Goal: Task Accomplishment & Management: Manage account settings

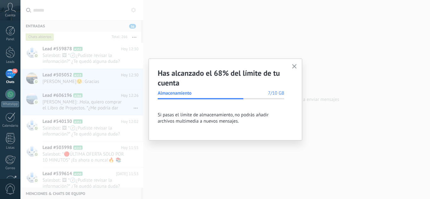
click at [297, 67] on button "button" at bounding box center [295, 67] width 8 height 9
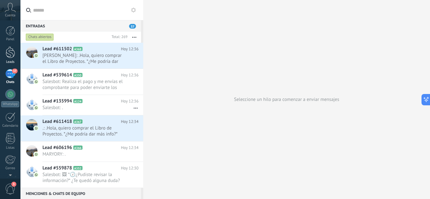
click at [10, 52] on div at bounding box center [10, 53] width 9 height 12
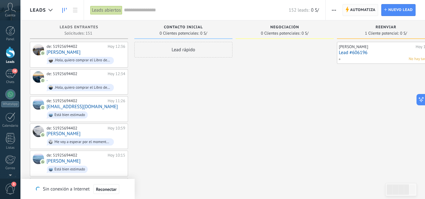
click at [356, 9] on span "Automatiza" at bounding box center [363, 9] width 26 height 11
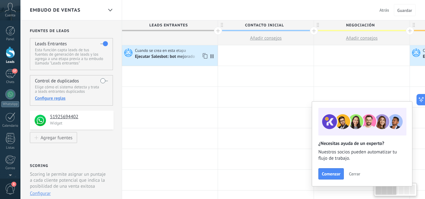
click at [182, 59] on div "Ejecutar Salesbot: bot mejorado" at bounding box center [165, 57] width 61 height 6
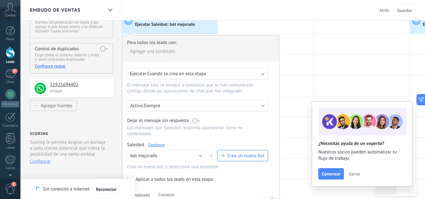
scroll to position [63, 0]
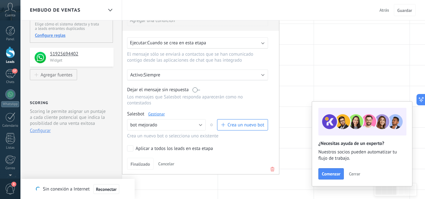
click at [158, 115] on link "Gestionar" at bounding box center [156, 113] width 17 height 5
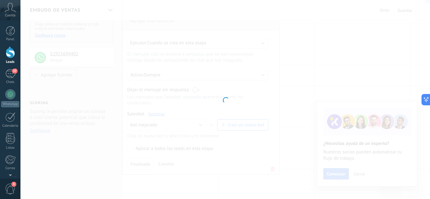
type input "**********"
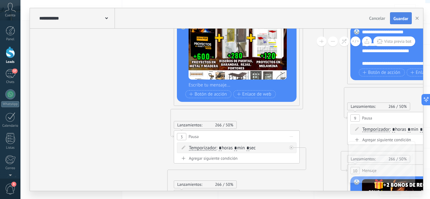
click at [402, 24] on button "Guardar" at bounding box center [401, 18] width 22 height 12
click at [417, 20] on button "button" at bounding box center [417, 18] width 9 height 11
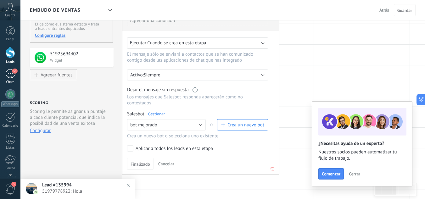
click at [13, 75] on div "38" at bounding box center [10, 73] width 10 height 9
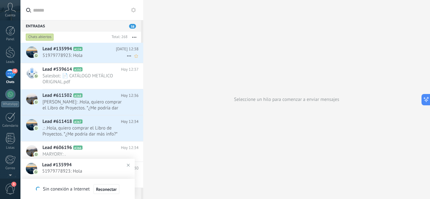
click at [83, 56] on span "51979778923: Hola" at bounding box center [85, 56] width 84 height 6
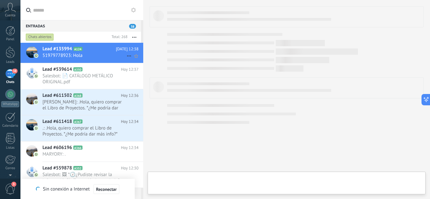
click at [82, 57] on span "51979778923: Hola" at bounding box center [85, 56] width 84 height 6
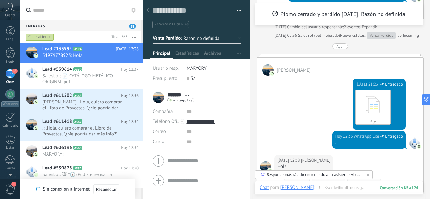
scroll to position [1050, 0]
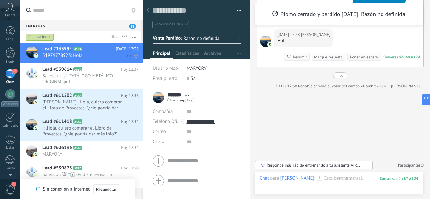
click at [127, 57] on icon at bounding box center [129, 56] width 8 height 8
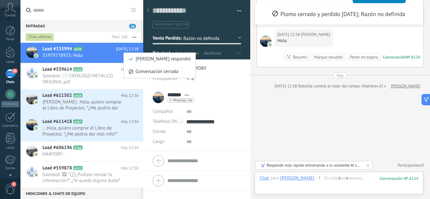
click at [235, 9] on div at bounding box center [215, 99] width 430 height 199
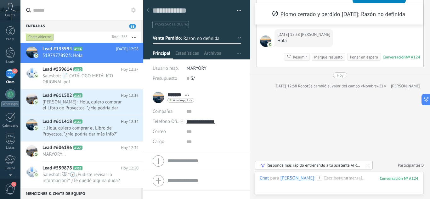
click at [236, 10] on button "button" at bounding box center [236, 10] width 9 height 9
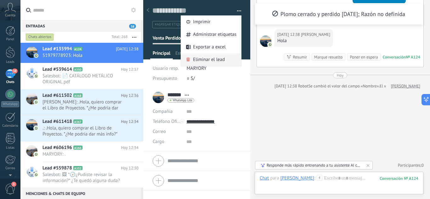
click at [207, 59] on span "Eliminar el lead" at bounding box center [209, 60] width 32 height 13
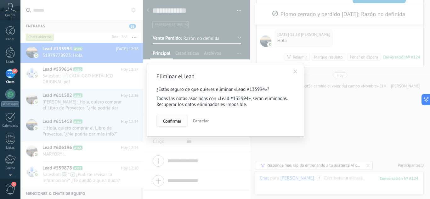
click at [172, 123] on span "Confirmar" at bounding box center [172, 121] width 18 height 4
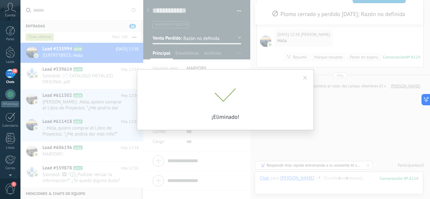
scroll to position [1045, 0]
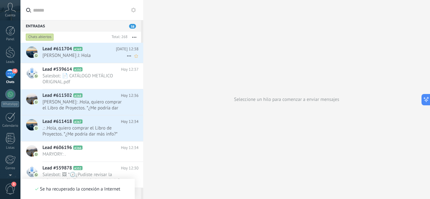
click at [81, 57] on span "[PERSON_NAME] J: Hola" at bounding box center [85, 56] width 84 height 6
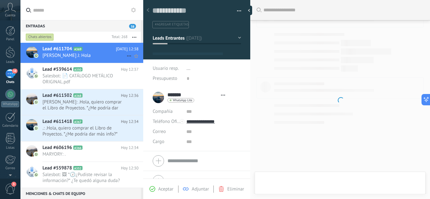
click at [96, 52] on h2 "Lead #611704 A369" at bounding box center [79, 49] width 73 height 6
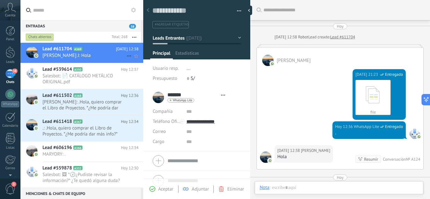
type textarea "**********"
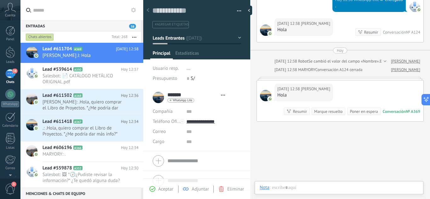
scroll to position [9, 0]
click at [236, 39] on button "Leads Entrantes" at bounding box center [197, 37] width 88 height 11
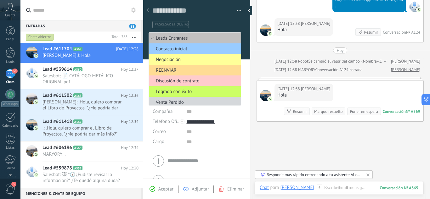
click at [172, 73] on span "REENVIAR" at bounding box center [194, 70] width 90 height 6
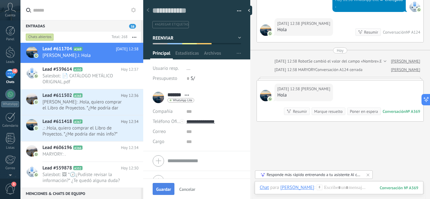
click at [167, 186] on button "Guardar" at bounding box center [164, 189] width 22 height 12
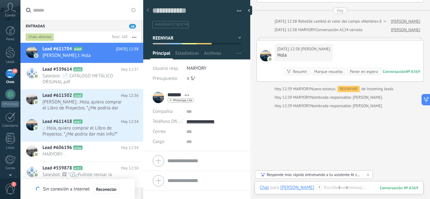
scroll to position [187, 0]
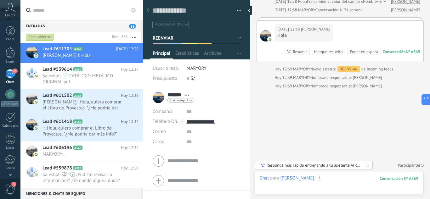
click at [334, 177] on div at bounding box center [339, 184] width 159 height 19
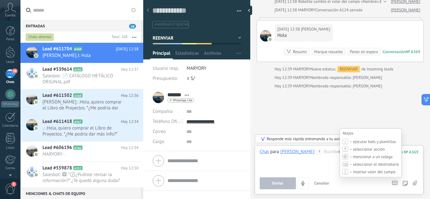
click at [395, 183] on icon at bounding box center [395, 183] width 6 height 4
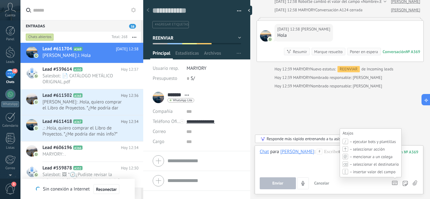
click at [370, 141] on span "– ejecutar bots y plantillas" at bounding box center [373, 141] width 46 height 5
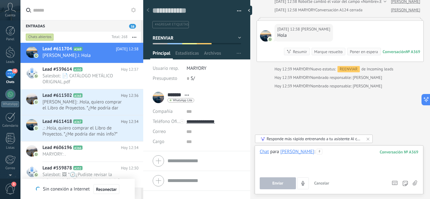
click at [289, 169] on div at bounding box center [339, 161] width 159 height 24
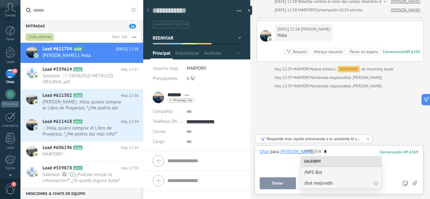
click at [327, 182] on span "/bot mejorado" at bounding box center [338, 183] width 69 height 6
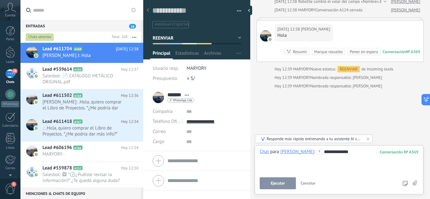
click at [278, 183] on span "Ejecutar" at bounding box center [278, 183] width 14 height 4
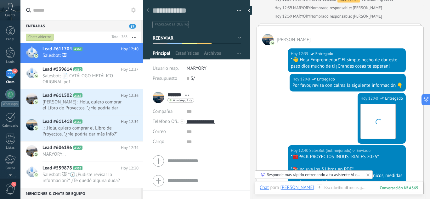
scroll to position [364, 0]
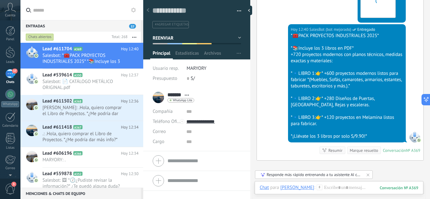
click at [236, 11] on button "button" at bounding box center [236, 10] width 9 height 9
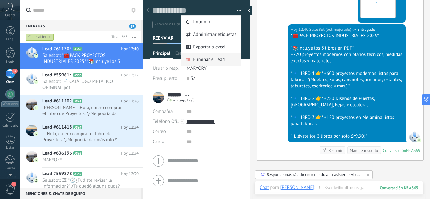
click at [207, 59] on span "Eliminar el lead" at bounding box center [209, 60] width 32 height 13
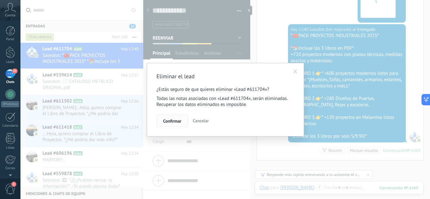
click at [162, 126] on button "Confirmar" at bounding box center [172, 121] width 31 height 12
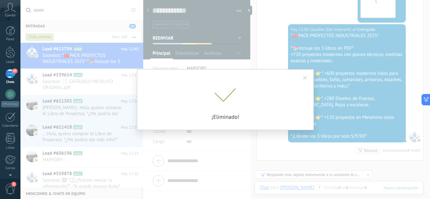
scroll to position [375, 0]
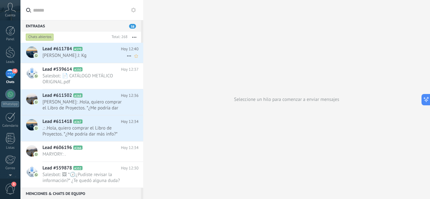
click at [90, 48] on icon at bounding box center [87, 49] width 6 height 6
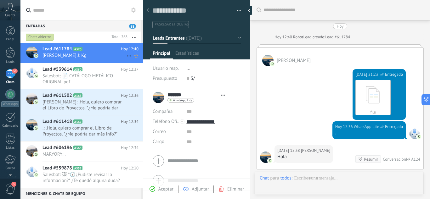
type textarea "**********"
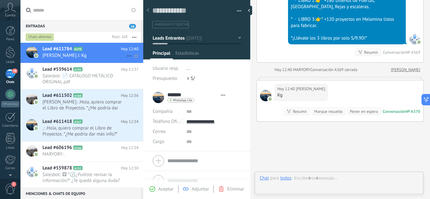
scroll to position [9, 0]
click at [236, 39] on button "Leads Entrantes" at bounding box center [197, 37] width 88 height 11
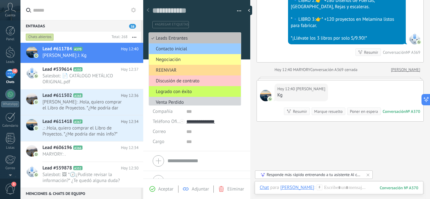
click at [179, 71] on span "REENVIAR" at bounding box center [194, 70] width 90 height 6
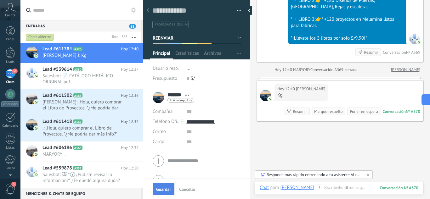
click at [158, 186] on button "Guardar" at bounding box center [164, 189] width 22 height 12
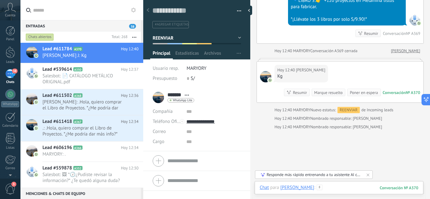
click at [315, 189] on div at bounding box center [339, 194] width 159 height 19
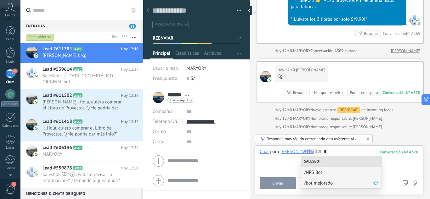
click at [317, 184] on span "/bot mejorado" at bounding box center [338, 183] width 69 height 6
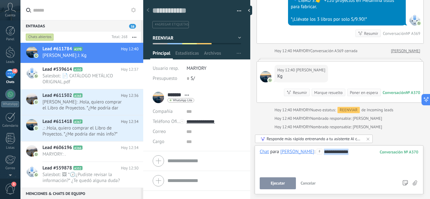
drag, startPoint x: 336, startPoint y: 152, endPoint x: 250, endPoint y: 147, distance: 85.8
click at [251, 146] on div "Guardar y crear Imprimir Administrar etiquetas" at bounding box center [286, 99] width 287 height 199
copy div "**********"
click at [280, 184] on span "Ejecutar" at bounding box center [278, 183] width 14 height 4
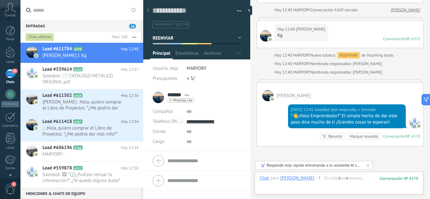
scroll to position [448, 0]
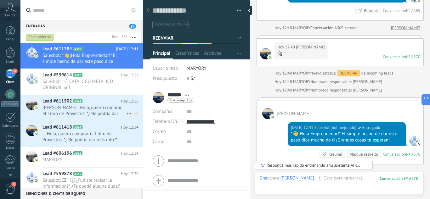
click at [97, 109] on span "David CR: .Hola, quiero comprar el Libro de Proyectos. *¿Me podría dar más info…" at bounding box center [85, 111] width 84 height 12
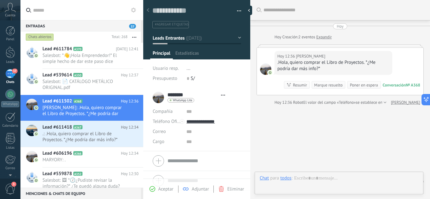
type textarea "**********"
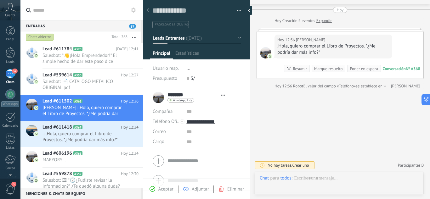
scroll to position [9, 0]
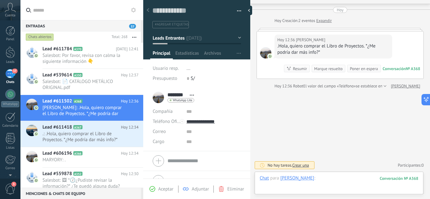
click at [305, 177] on div at bounding box center [339, 184] width 159 height 19
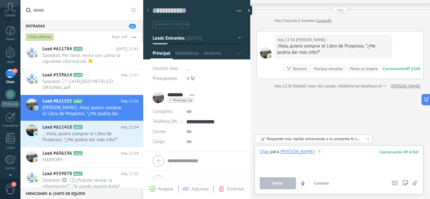
paste div
click at [273, 185] on span "Ejecutar" at bounding box center [278, 183] width 14 height 4
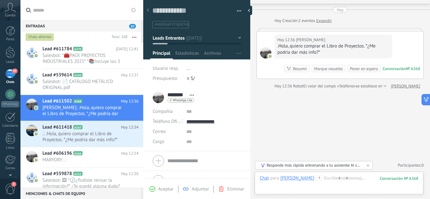
scroll to position [10, 0]
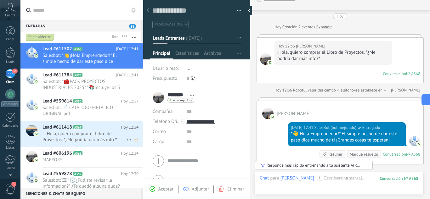
click at [77, 132] on span ".: .Hola, quiero comprar el Libro de Proyectos. *¿Me podría dar más info?*" at bounding box center [85, 137] width 84 height 12
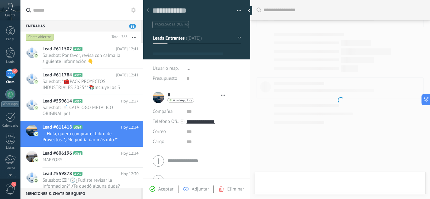
type textarea "**********"
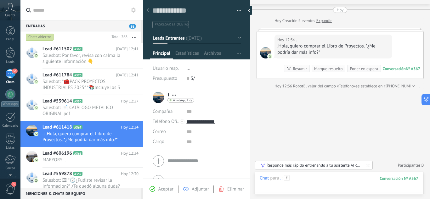
click at [309, 182] on div at bounding box center [339, 184] width 159 height 19
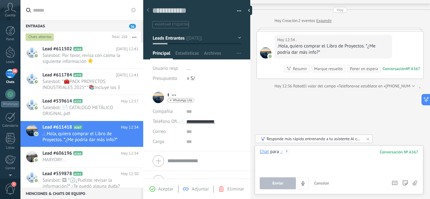
paste div
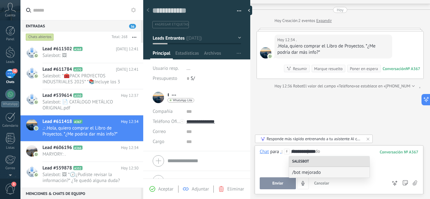
click at [280, 183] on span "Enviar" at bounding box center [277, 183] width 11 height 4
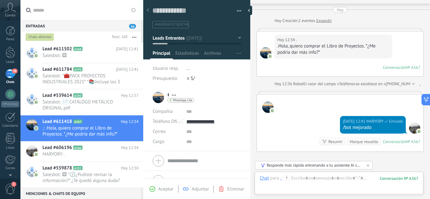
scroll to position [10, 0]
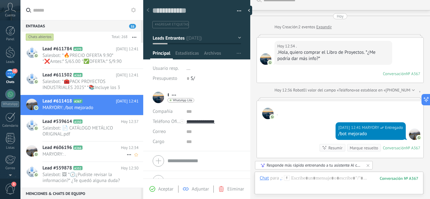
click at [71, 155] on span "MARYORY: ." at bounding box center [85, 154] width 84 height 6
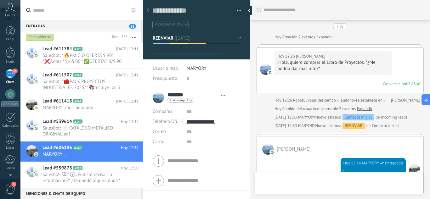
type textarea "**********"
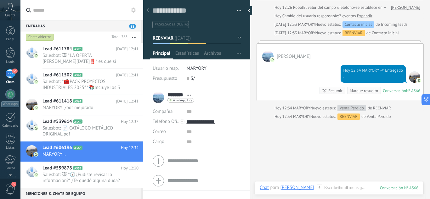
scroll to position [94, 0]
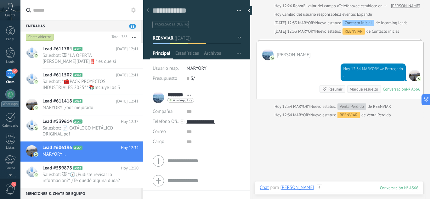
click at [315, 186] on div at bounding box center [339, 194] width 159 height 19
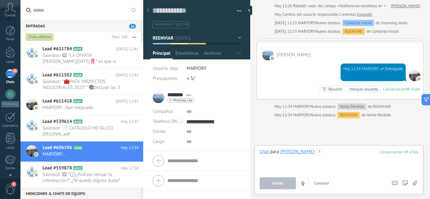
paste div
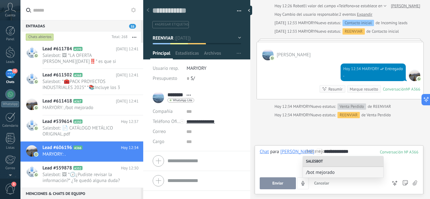
click at [278, 186] on span "Enviar" at bounding box center [277, 183] width 11 height 4
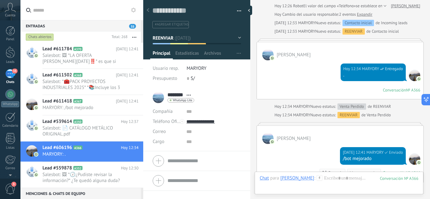
scroll to position [188, 0]
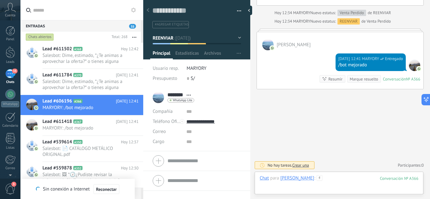
click at [324, 179] on div at bounding box center [339, 184] width 159 height 19
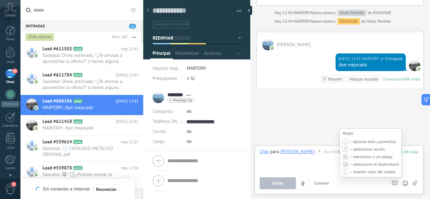
click at [393, 184] on icon at bounding box center [395, 183] width 6 height 4
click at [378, 143] on span "– ejecutar bots y plantillas" at bounding box center [373, 141] width 46 height 5
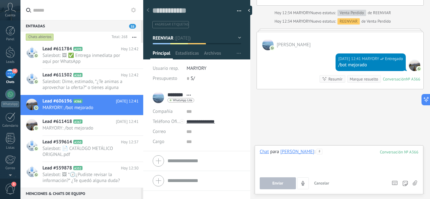
click at [293, 162] on div at bounding box center [339, 161] width 159 height 24
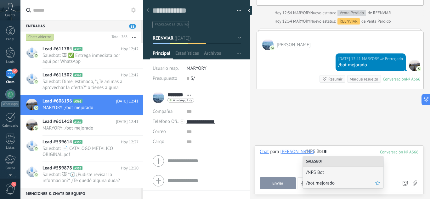
click at [316, 184] on span "/bot mejorado" at bounding box center [340, 183] width 69 height 6
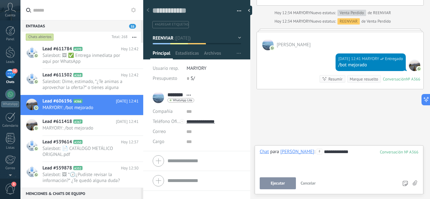
click at [290, 181] on button "Ejecutar" at bounding box center [278, 184] width 36 height 12
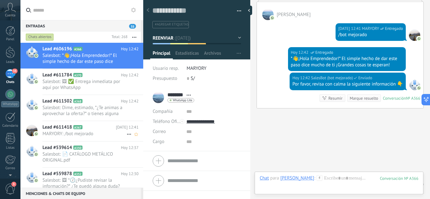
scroll to position [238, 0]
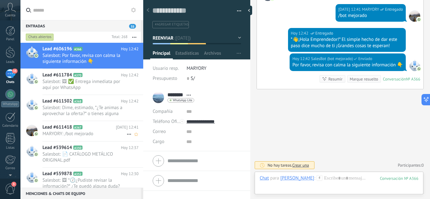
click at [83, 137] on span "MARYORY: /bot mejorado" at bounding box center [85, 134] width 84 height 6
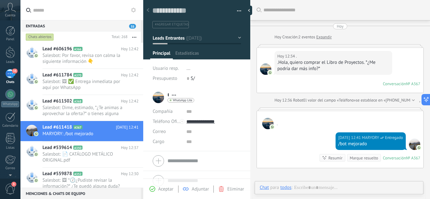
type textarea "**********"
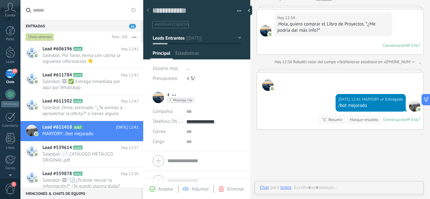
scroll to position [9, 0]
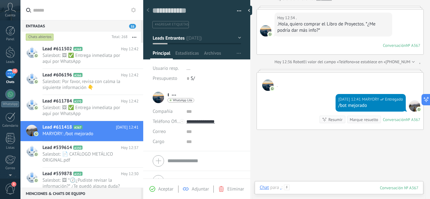
click at [327, 188] on div at bounding box center [339, 194] width 159 height 19
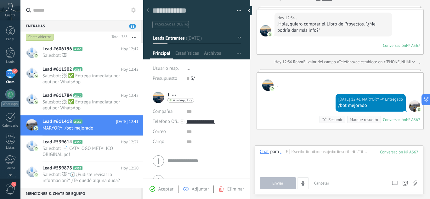
click at [416, 183] on icon at bounding box center [415, 183] width 4 height 5
click at [0, 0] on input "file" at bounding box center [0, 0] width 0 height 0
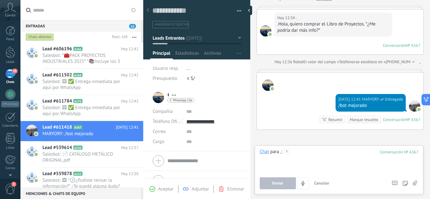
click at [302, 159] on div at bounding box center [339, 161] width 159 height 24
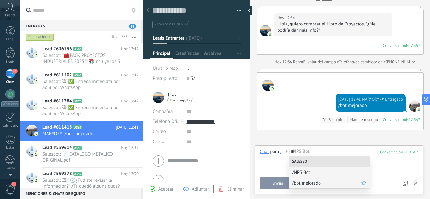
click at [307, 185] on span "/bot mejorado" at bounding box center [326, 183] width 69 height 6
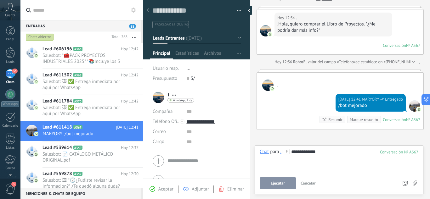
click at [285, 184] on span "Ejecutar" at bounding box center [278, 183] width 14 height 4
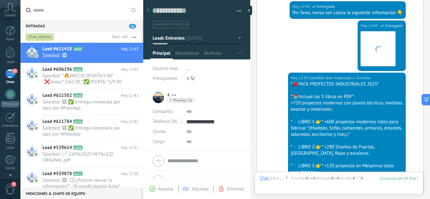
scroll to position [301, 0]
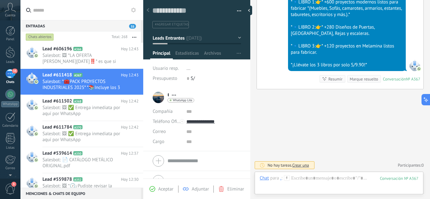
click at [235, 38] on button "Leads Entrantes" at bounding box center [197, 37] width 88 height 11
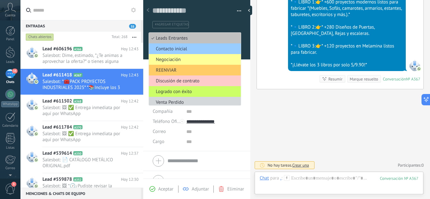
click at [244, 26] on div "Guardar y crear Imprimir Administrar etiquetas Exportar a excel" at bounding box center [196, 12] width 107 height 32
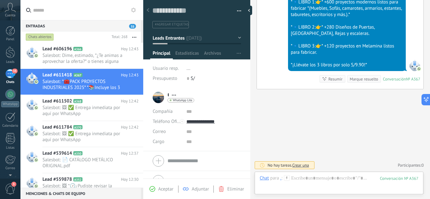
click at [161, 192] on span "Aceptar" at bounding box center [165, 189] width 15 height 6
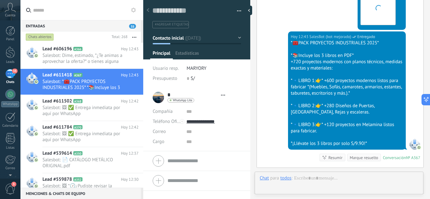
scroll to position [9, 0]
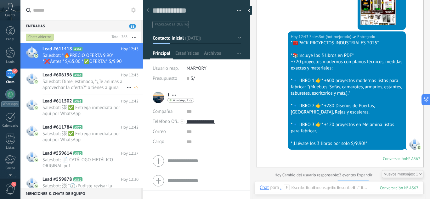
click at [94, 89] on span "Salesbot: Dime, estimado, *¿Te animas a aprovechar la oferta?* o tienes alguna …" at bounding box center [85, 85] width 84 height 12
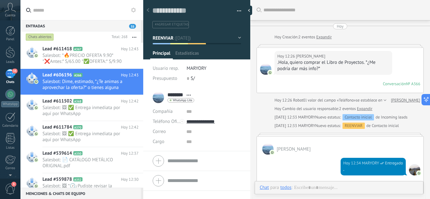
scroll to position [9, 0]
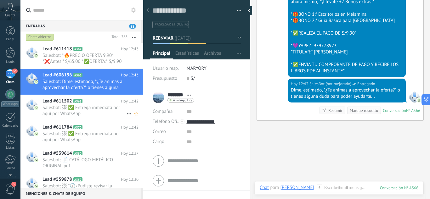
click at [77, 114] on span "Salesbot: 🖼 ✅ Entrega inmediata por aquí por WhatsApp" at bounding box center [85, 111] width 84 height 12
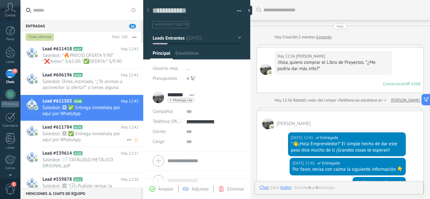
scroll to position [9, 0]
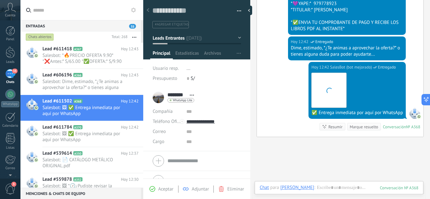
click at [162, 190] on span "Aceptar" at bounding box center [165, 189] width 15 height 6
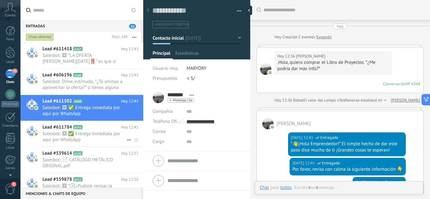
scroll to position [9, 0]
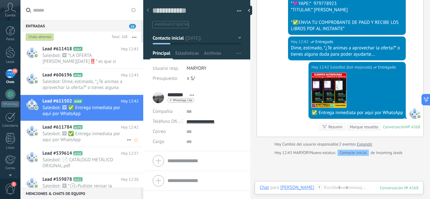
click at [85, 136] on span "Salesbot: 🖼 ✅ Entrega inmediata por aquí por WhatsApp" at bounding box center [85, 137] width 84 height 12
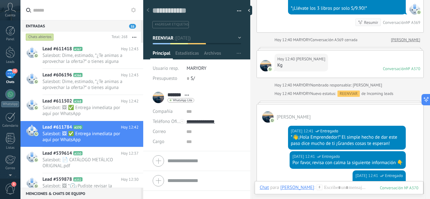
scroll to position [373, 0]
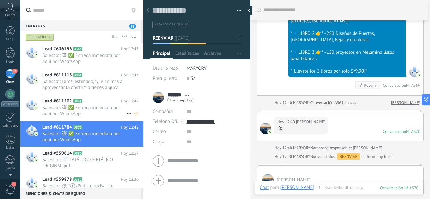
click at [87, 105] on span "Salesbot: 🖼 ✅ Entrega inmediata por aquí por WhatsApp" at bounding box center [85, 111] width 84 height 12
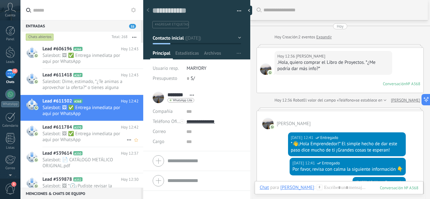
click at [62, 137] on span "Salesbot: 🖼 ✅ Entrega inmediata por aquí por WhatsApp" at bounding box center [85, 137] width 84 height 12
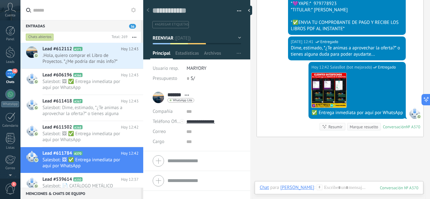
scroll to position [967, 0]
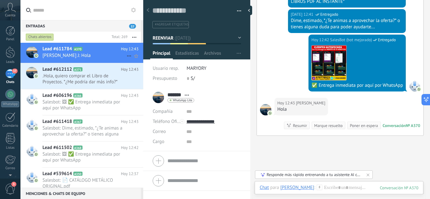
drag, startPoint x: 125, startPoint y: 57, endPoint x: 125, endPoint y: 61, distance: 3.5
click at [125, 57] on link "Lead #611784 A370 Hoy 12:43 Jamil J: Hola" at bounding box center [81, 53] width 123 height 20
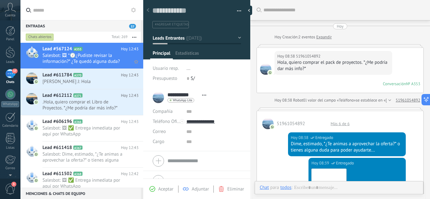
scroll to position [9, 0]
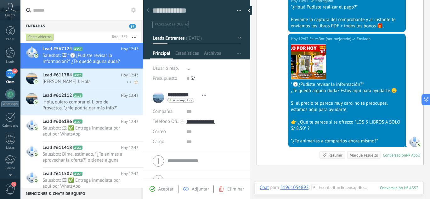
click at [99, 80] on span "[PERSON_NAME] J: Hola" at bounding box center [85, 82] width 84 height 6
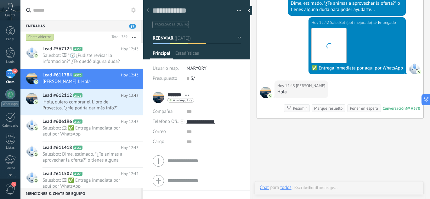
scroll to position [9, 0]
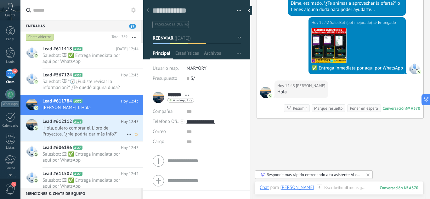
click at [57, 132] on span ".Hola, quiero comprar el Libro de Proyectos. *¿Me podría dar más info?*" at bounding box center [85, 131] width 84 height 12
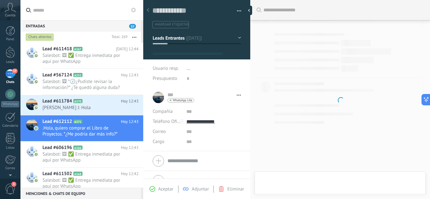
type textarea "**********"
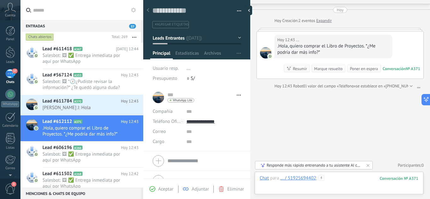
click at [335, 180] on div at bounding box center [339, 184] width 159 height 19
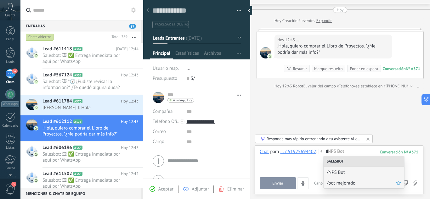
click at [341, 183] on span "/bot mejorado" at bounding box center [361, 183] width 69 height 6
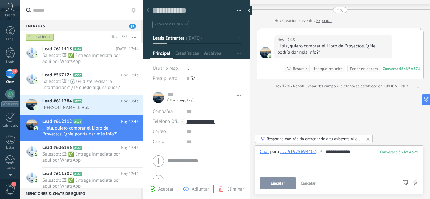
click at [277, 183] on span "Ejecutar" at bounding box center [278, 183] width 14 height 4
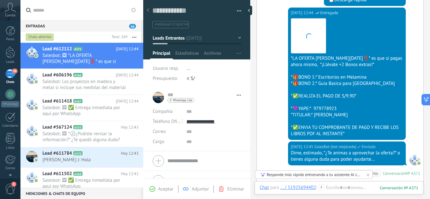
scroll to position [432, 0]
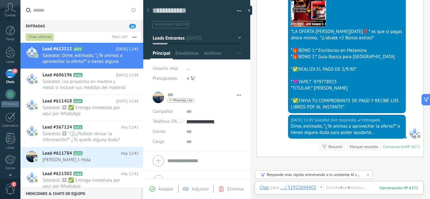
click at [159, 192] on span "Aceptar" at bounding box center [165, 189] width 15 height 6
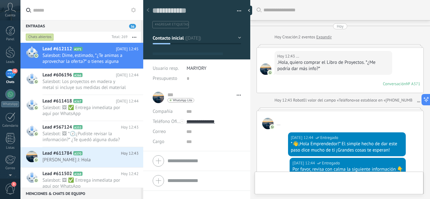
type textarea "**********"
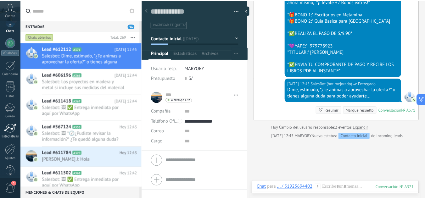
scroll to position [63, 0]
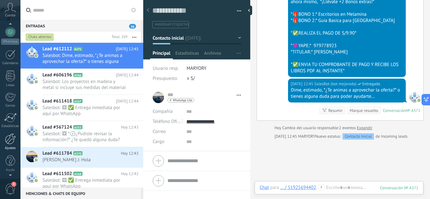
click at [10, 140] on div at bounding box center [10, 139] width 11 height 11
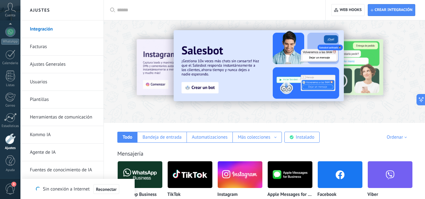
click at [50, 100] on link "Plantillas" at bounding box center [63, 100] width 67 height 18
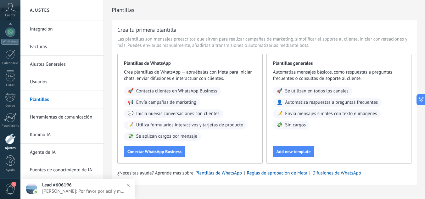
click at [49, 44] on link "Facturas" at bounding box center [63, 47] width 67 height 18
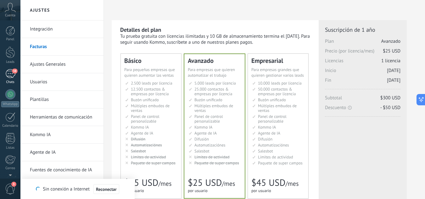
click at [10, 75] on div "38" at bounding box center [10, 73] width 10 height 9
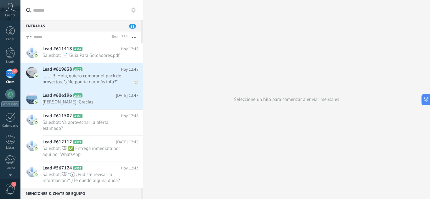
click at [89, 84] on span "....... !!: Hola, quiero comprar el pack de proyectos. *¿Me podría dar más info…" at bounding box center [85, 79] width 84 height 12
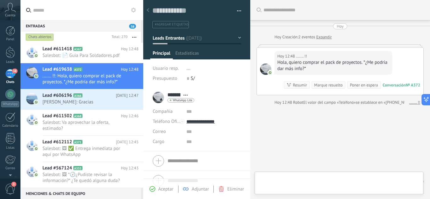
scroll to position [16, 0]
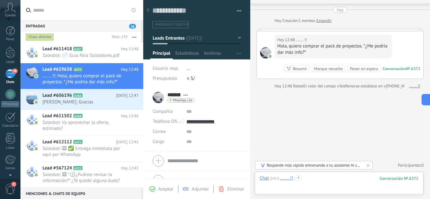
click at [304, 179] on div at bounding box center [339, 184] width 159 height 19
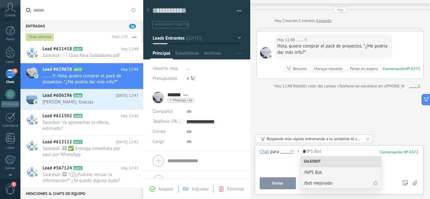
click at [337, 185] on span "/bot mejorado" at bounding box center [338, 183] width 69 height 6
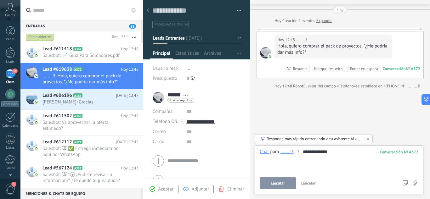
click at [279, 184] on span "Ejecutar" at bounding box center [278, 183] width 14 height 4
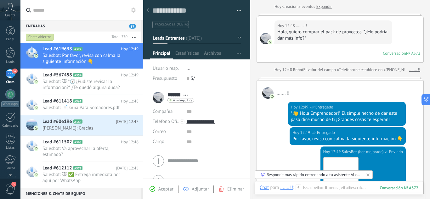
scroll to position [84, 0]
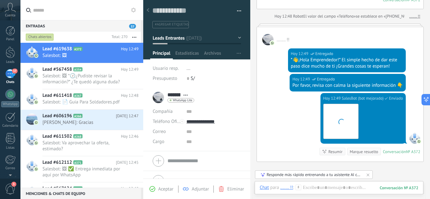
click at [165, 191] on span "Aceptar" at bounding box center [165, 189] width 15 height 6
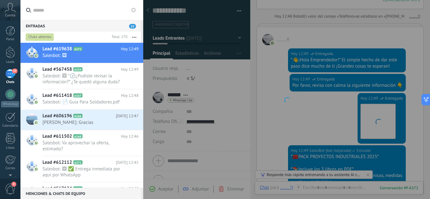
scroll to position [205, 0]
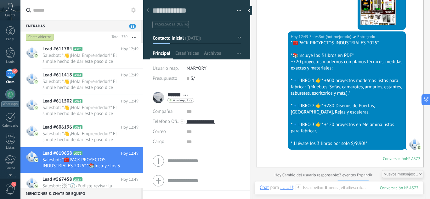
scroll to position [219, 0]
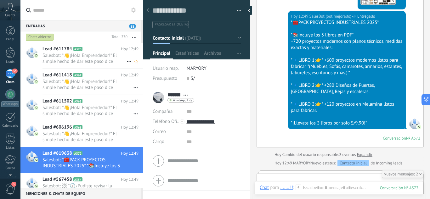
click at [79, 54] on span "Salesbot: *👋¡Hola Emprendedor!* El simple hecho de dar este paso dice mucho de …" at bounding box center [85, 59] width 84 height 12
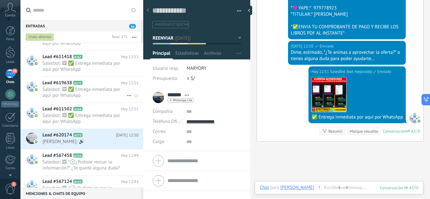
scroll to position [102, 0]
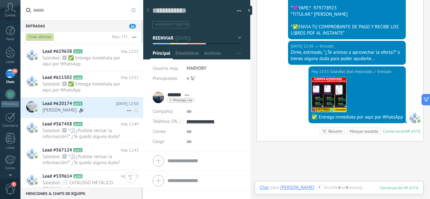
click at [84, 111] on span "[PERSON_NAME]: 🔊" at bounding box center [85, 110] width 84 height 6
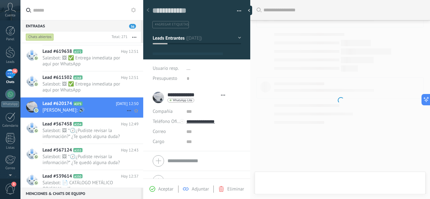
type textarea "**********"
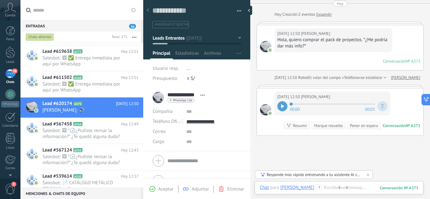
scroll to position [31, 0]
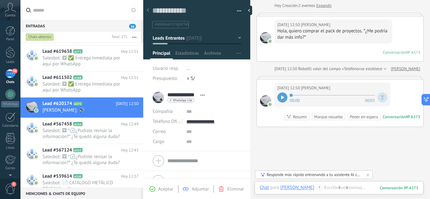
click at [280, 96] on div at bounding box center [282, 98] width 10 height 10
click at [335, 187] on div at bounding box center [339, 194] width 159 height 19
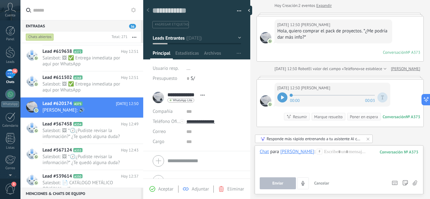
click at [283, 98] on icon at bounding box center [282, 98] width 3 height 4
click at [330, 162] on div at bounding box center [339, 161] width 159 height 24
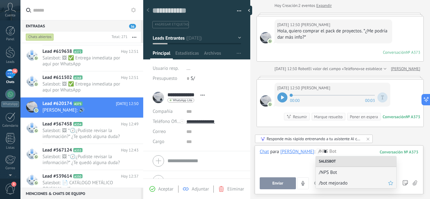
click at [336, 185] on span "/bot mejorado" at bounding box center [353, 183] width 69 height 6
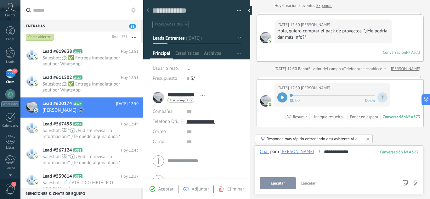
click at [309, 183] on span "Cancelar" at bounding box center [308, 183] width 15 height 5
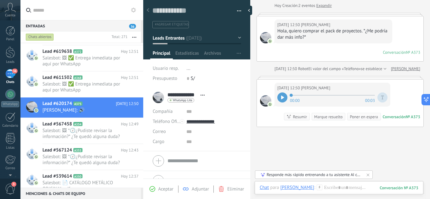
click at [232, 38] on button "Leads Entrantes" at bounding box center [197, 37] width 88 height 11
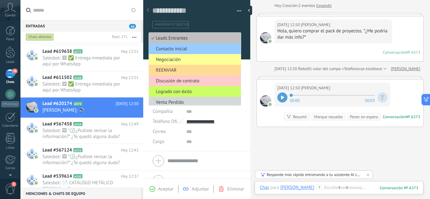
click at [174, 72] on span "REENVIAR" at bounding box center [194, 70] width 90 height 6
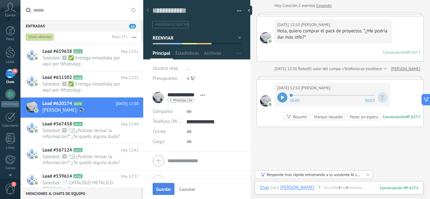
click at [168, 185] on button "Guardar" at bounding box center [164, 189] width 22 height 12
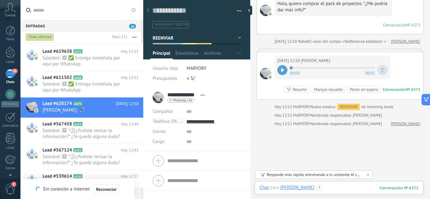
click at [323, 190] on div at bounding box center [339, 194] width 159 height 19
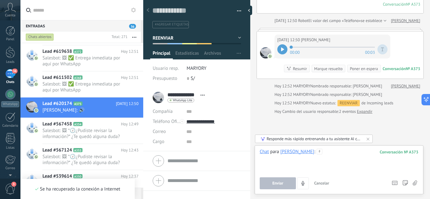
scroll to position [105, 0]
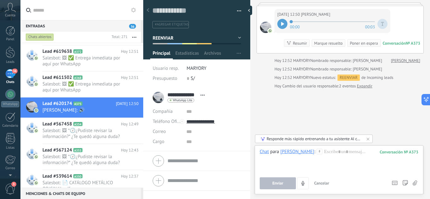
click at [351, 79] on div "REENVIAR" at bounding box center [349, 78] width 22 height 6
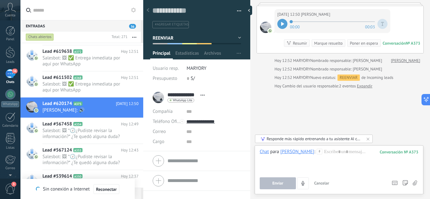
scroll to position [74, 0]
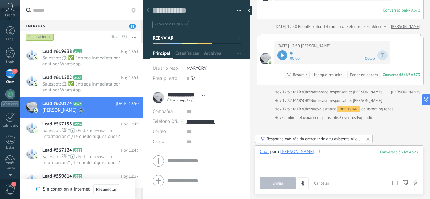
click at [330, 160] on div at bounding box center [339, 161] width 159 height 24
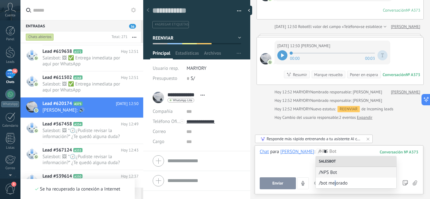
click at [336, 185] on span "/bot mejorado" at bounding box center [356, 183] width 74 height 6
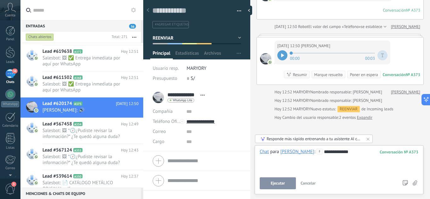
click at [279, 184] on span "Ejecutar" at bounding box center [278, 183] width 14 height 4
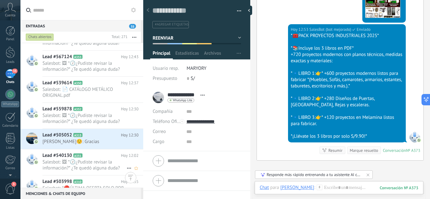
scroll to position [197, 0]
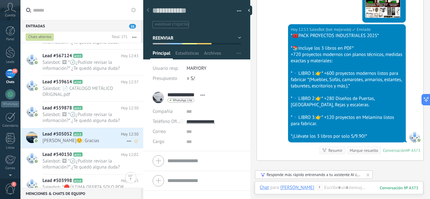
click at [95, 140] on span "[PERSON_NAME]☺️: Gracias" at bounding box center [85, 141] width 84 height 6
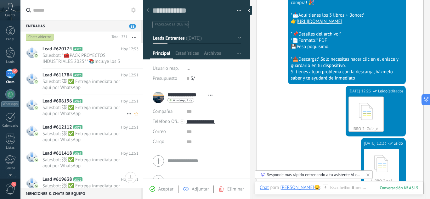
click at [77, 113] on span "Salesbot: 🖼 ✅ Entrega inmediata por aquí por WhatsApp" at bounding box center [85, 111] width 84 height 12
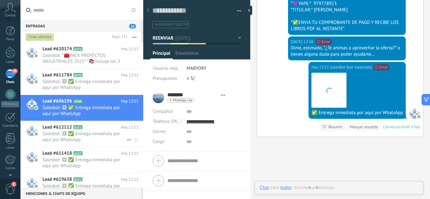
scroll to position [9, 0]
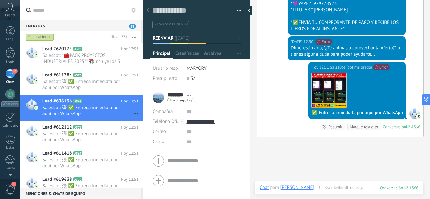
click at [235, 9] on button "button" at bounding box center [236, 10] width 9 height 9
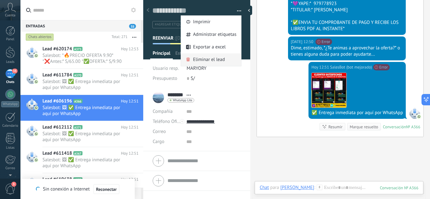
click at [211, 59] on span "Eliminar el lead" at bounding box center [209, 60] width 32 height 13
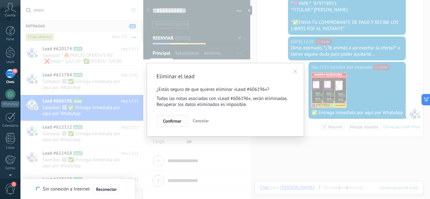
click at [173, 122] on span "Confirmar" at bounding box center [172, 121] width 18 height 4
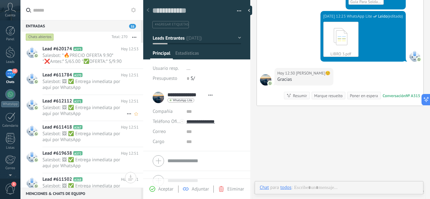
scroll to position [9, 0]
click at [94, 113] on span "Salesbot: 🖼 ✅ Entrega inmediata por aquí por WhatsApp" at bounding box center [85, 111] width 84 height 12
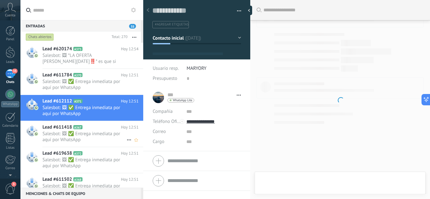
click at [92, 134] on span "Salesbot: 🖼 ✅ Entrega inmediata por aquí por WhatsApp" at bounding box center [85, 137] width 84 height 12
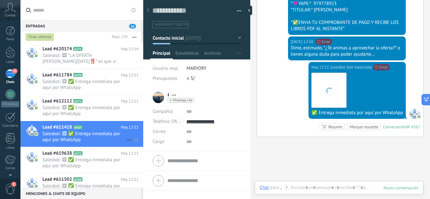
scroll to position [9, 0]
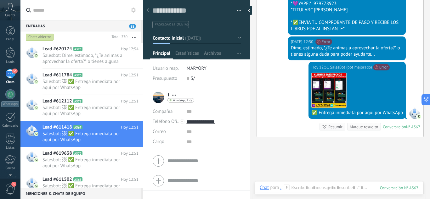
click at [238, 10] on button "button" at bounding box center [236, 10] width 9 height 9
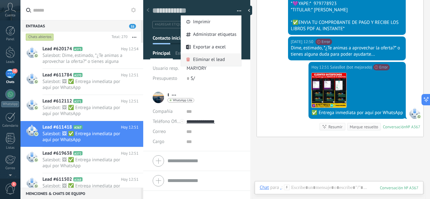
click at [209, 62] on span "Eliminar el lead" at bounding box center [209, 60] width 32 height 13
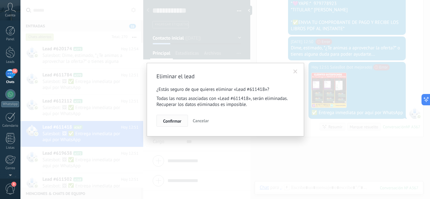
click at [170, 122] on span "Confirmar" at bounding box center [172, 121] width 18 height 4
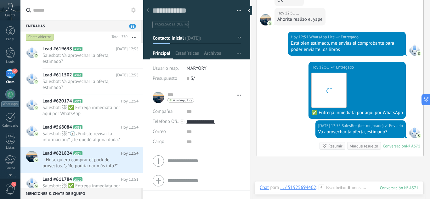
scroll to position [1093, 0]
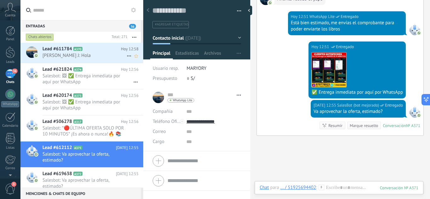
click at [89, 61] on div "Lead #611784 A370 [DATE] 12:58 [PERSON_NAME] J: Hola" at bounding box center [93, 53] width 101 height 20
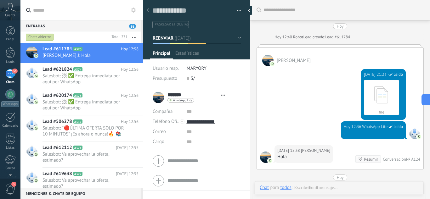
scroll to position [1004, 0]
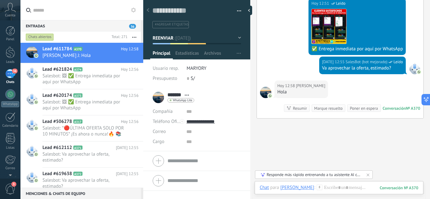
click at [236, 10] on button "button" at bounding box center [236, 10] width 9 height 9
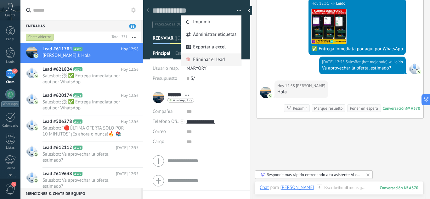
click at [217, 60] on span "Eliminar el lead" at bounding box center [209, 60] width 32 height 13
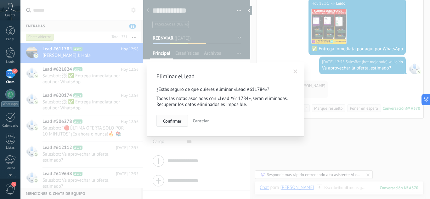
click at [174, 123] on span "Confirmar" at bounding box center [172, 121] width 18 height 4
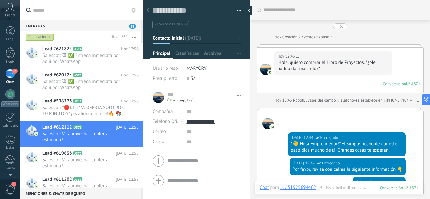
scroll to position [1092, 0]
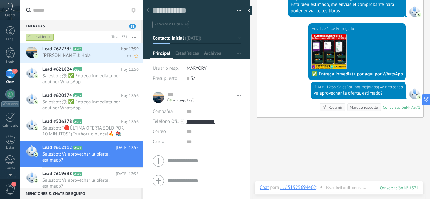
click at [88, 50] on icon at bounding box center [87, 49] width 6 height 6
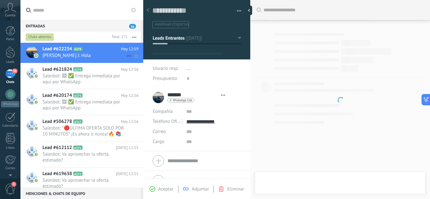
type textarea "**********"
